Goal: Task Accomplishment & Management: Manage account settings

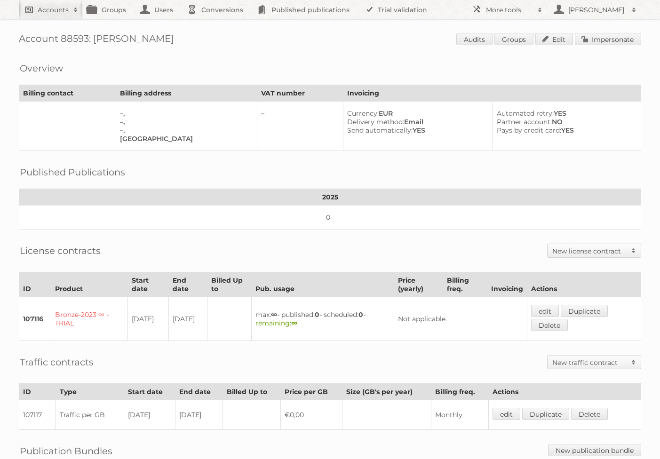
click at [63, 14] on h2 "Accounts" at bounding box center [53, 9] width 31 height 9
type input"] "blokker"
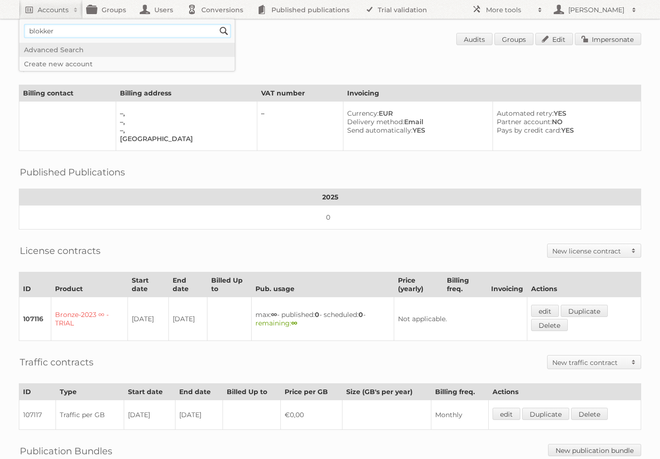
click at [217, 24] on input "Search" at bounding box center [224, 31] width 14 height 14
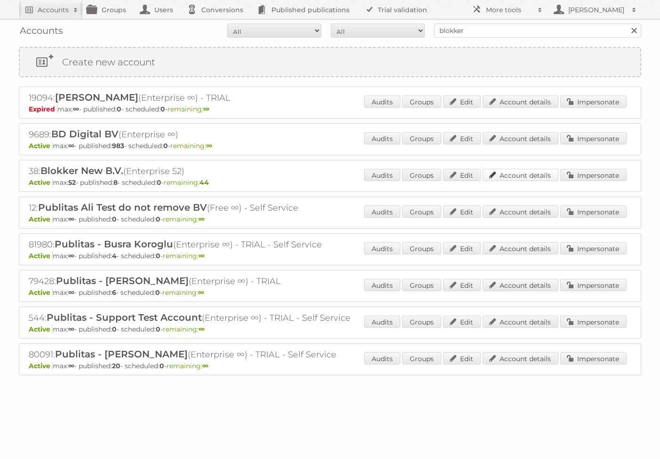
click at [516, 177] on link "Account details" at bounding box center [520, 175] width 76 height 12
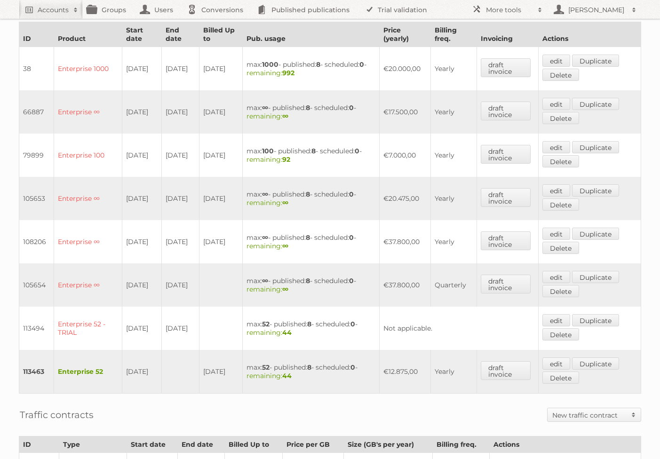
scroll to position [344, 0]
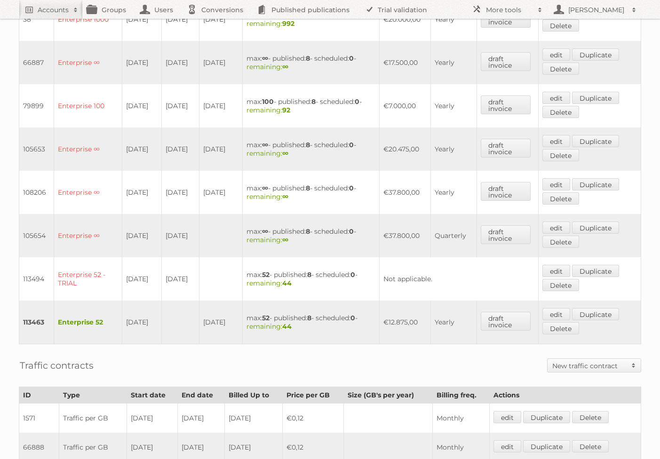
drag, startPoint x: 231, startPoint y: 330, endPoint x: 80, endPoint y: 315, distance: 152.2
click at [80, 315] on tr "113463 Enterprise 52 01-06-2025 31-05-2026 max: 52 - published: 8 - scheduled: …" at bounding box center [329, 322] width 621 height 44
